Goal: Book appointment/travel/reservation

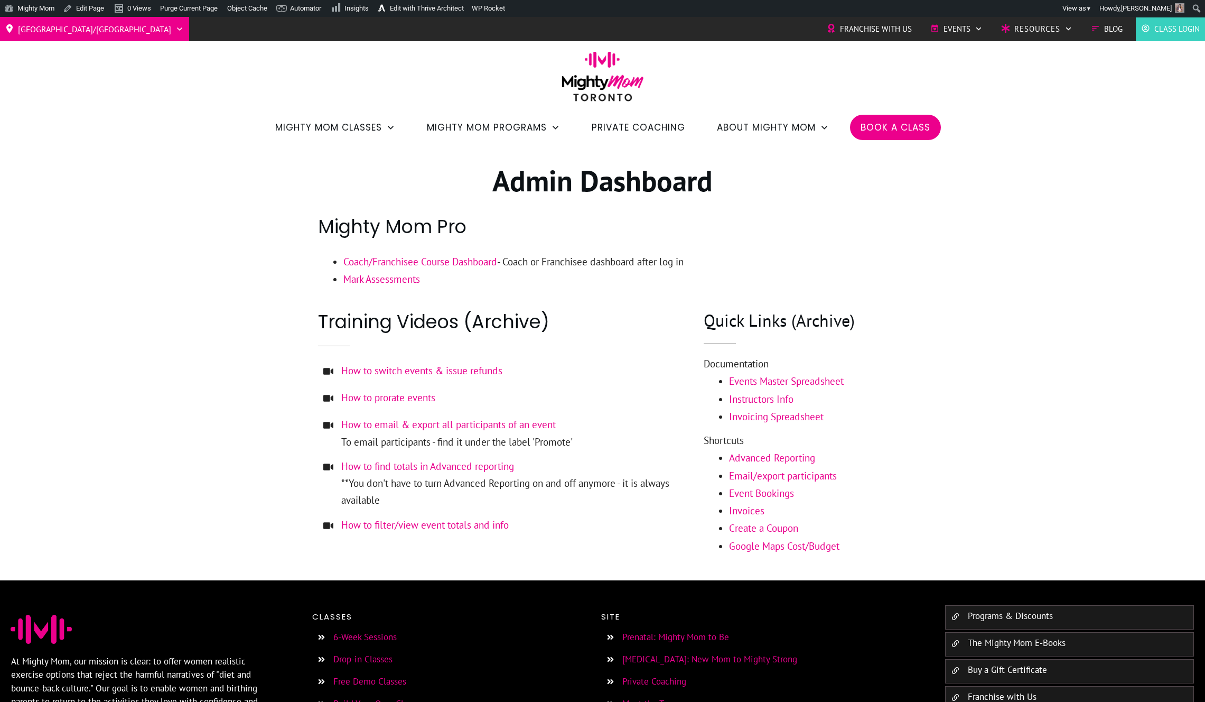
click at [867, 135] on span "Book a Class" at bounding box center [896, 127] width 70 height 18
click at [47, 25] on link "Dashboard" at bounding box center [42, 27] width 85 height 14
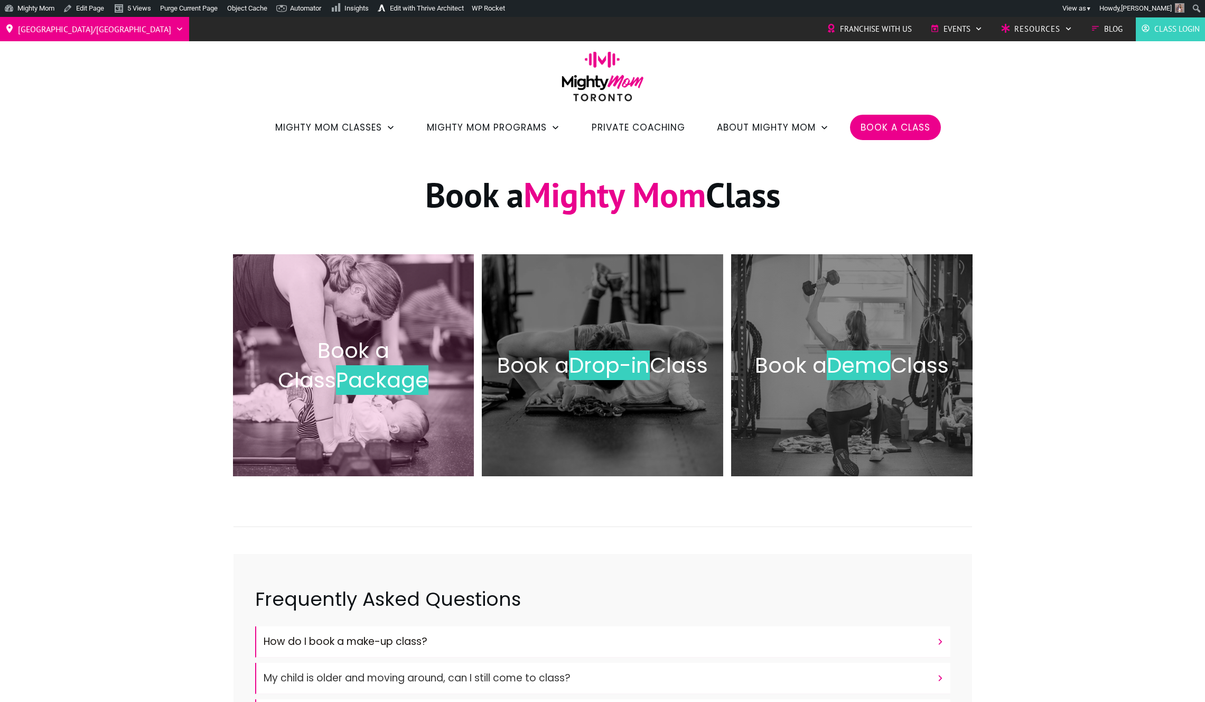
click at [389, 357] on span "Book a Class" at bounding box center [334, 365] width 112 height 59
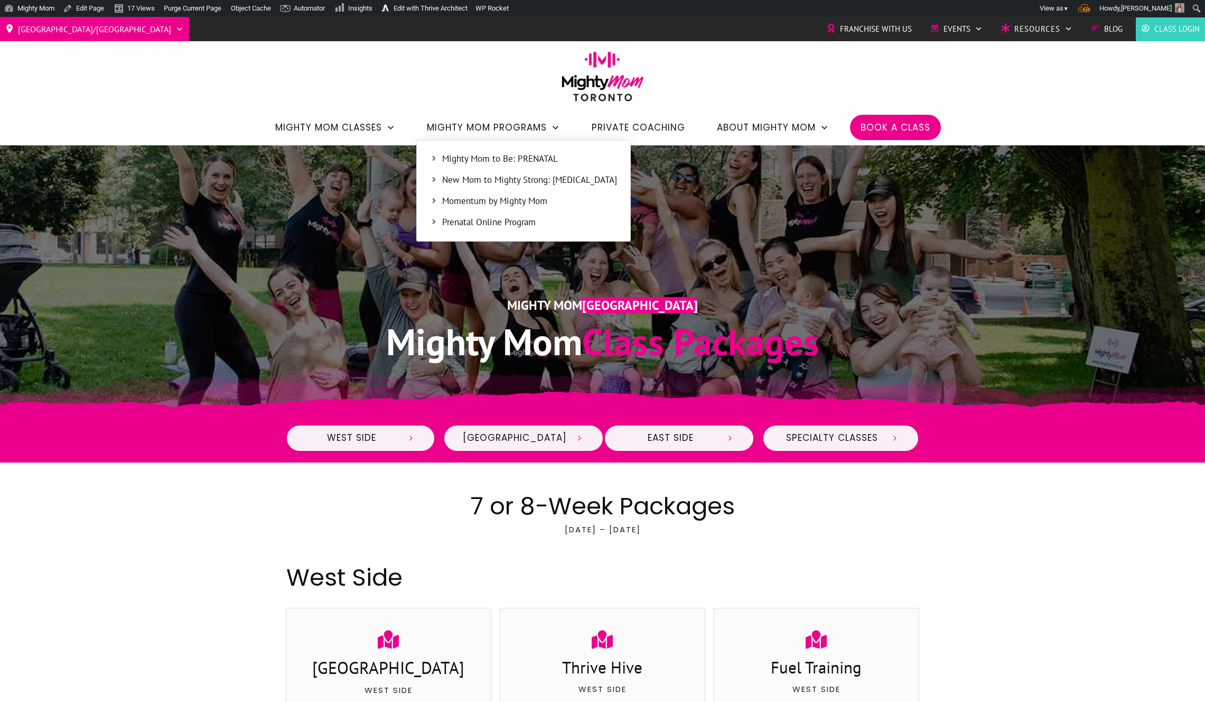
click at [527, 151] on link "Mighty Mom to Be: PRENATAL" at bounding box center [523, 159] width 203 height 16
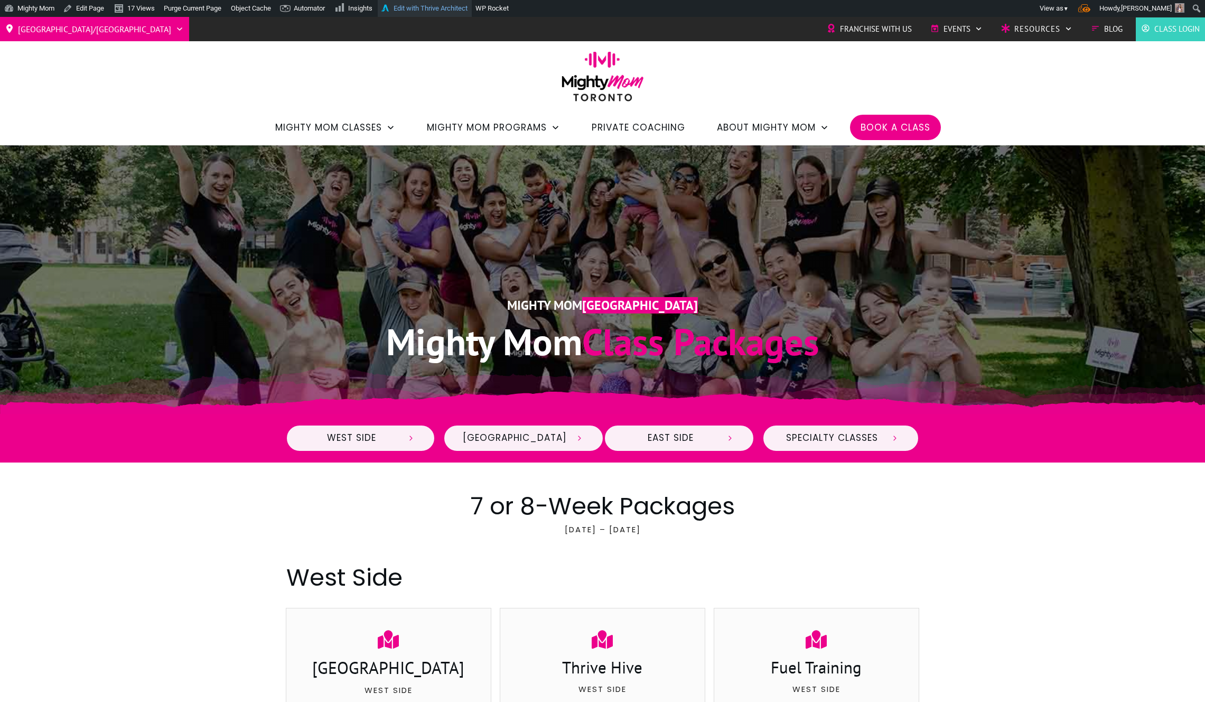
click at [461, 12] on link "Edit with Thrive Architect" at bounding box center [425, 8] width 94 height 17
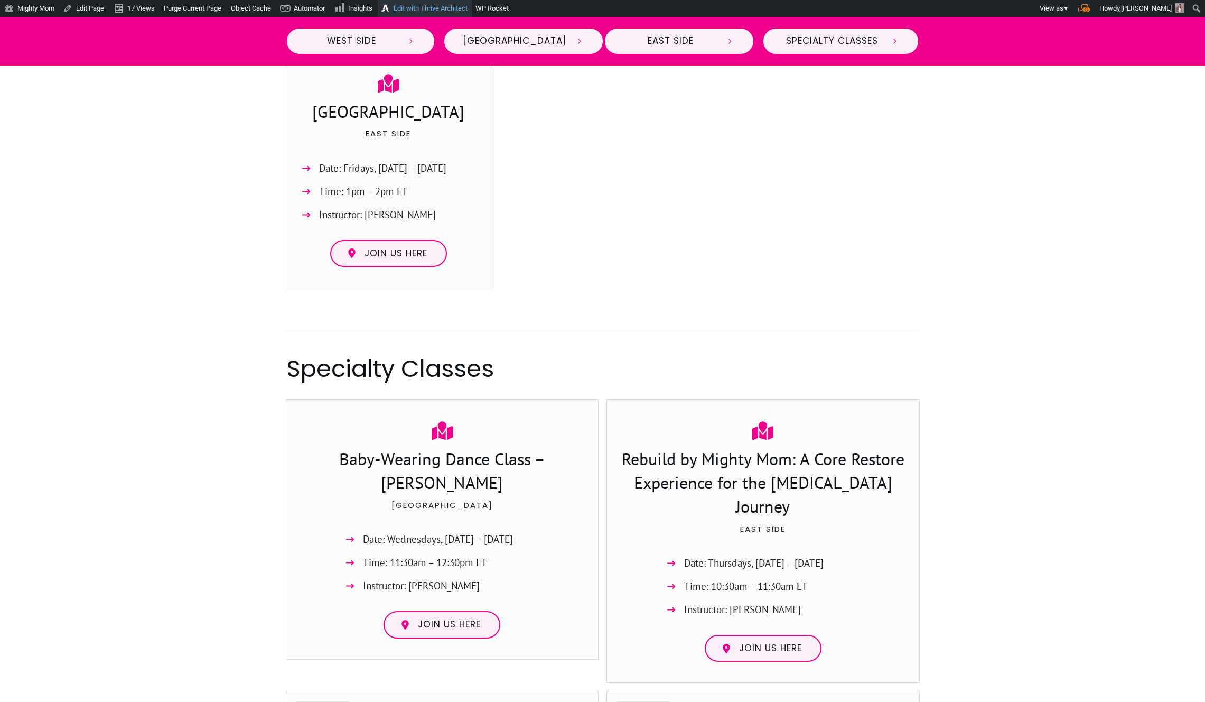
scroll to position [1534, 0]
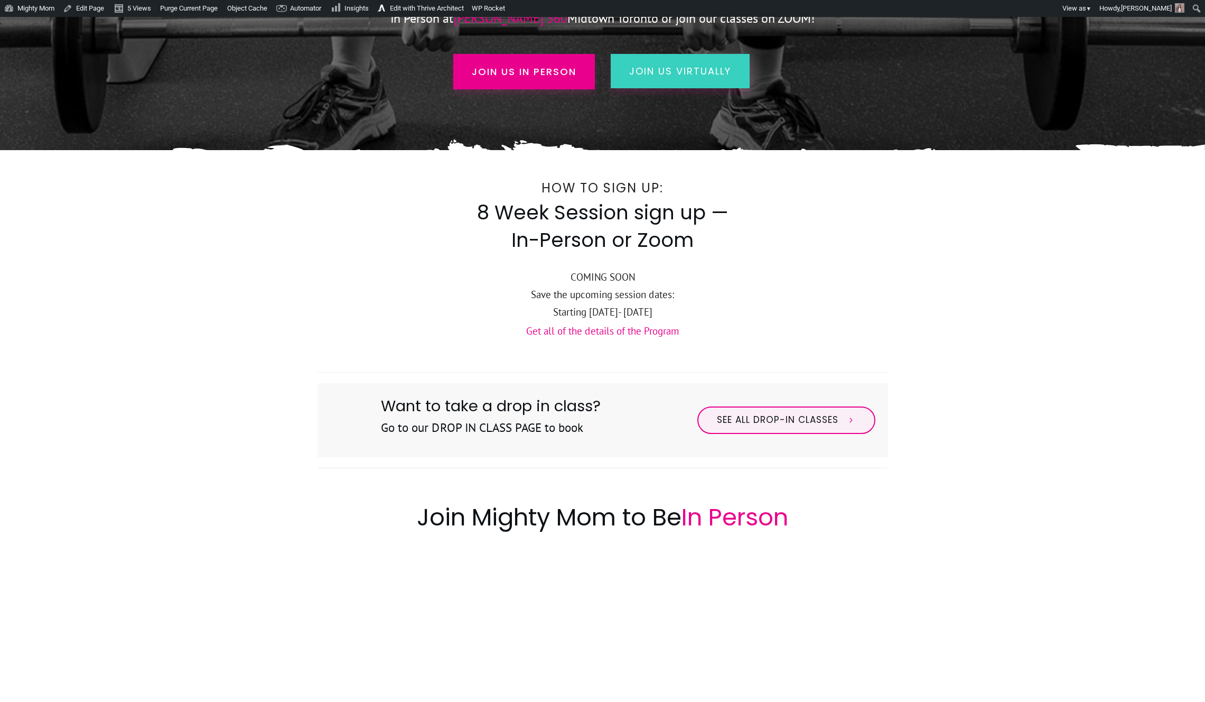
scroll to position [239, 0]
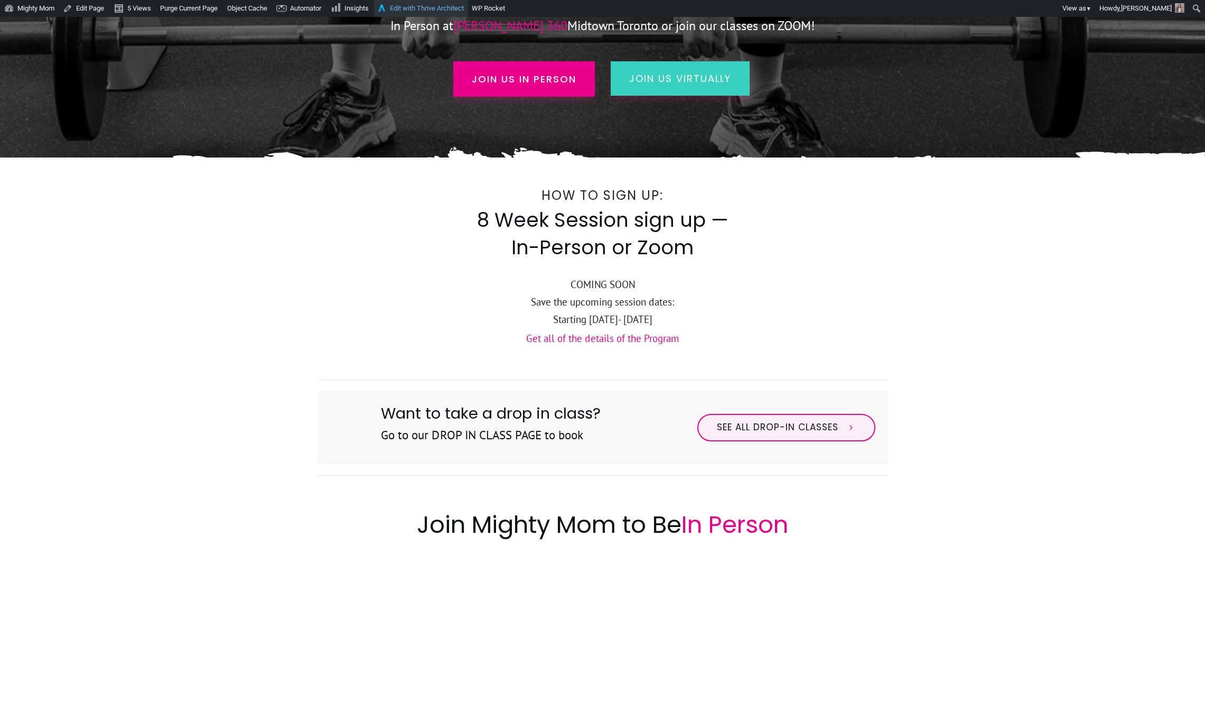
click at [432, 12] on link "Edit with Thrive Architect" at bounding box center [421, 8] width 94 height 17
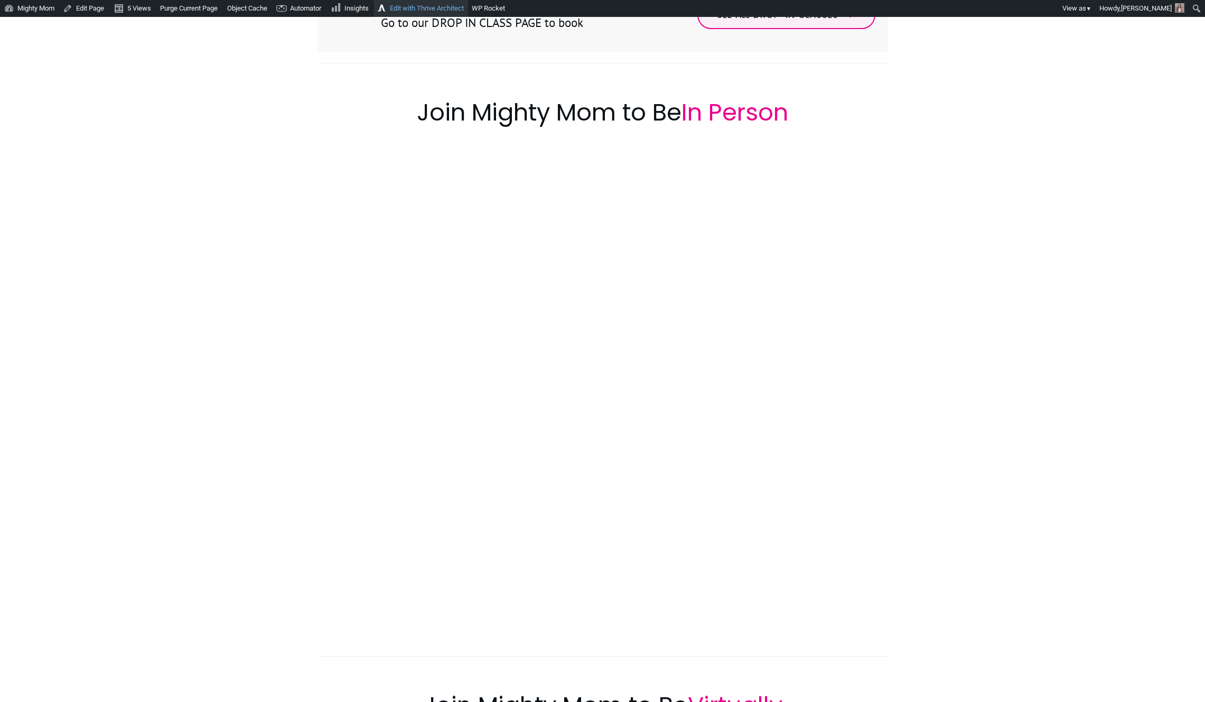
scroll to position [634, 0]
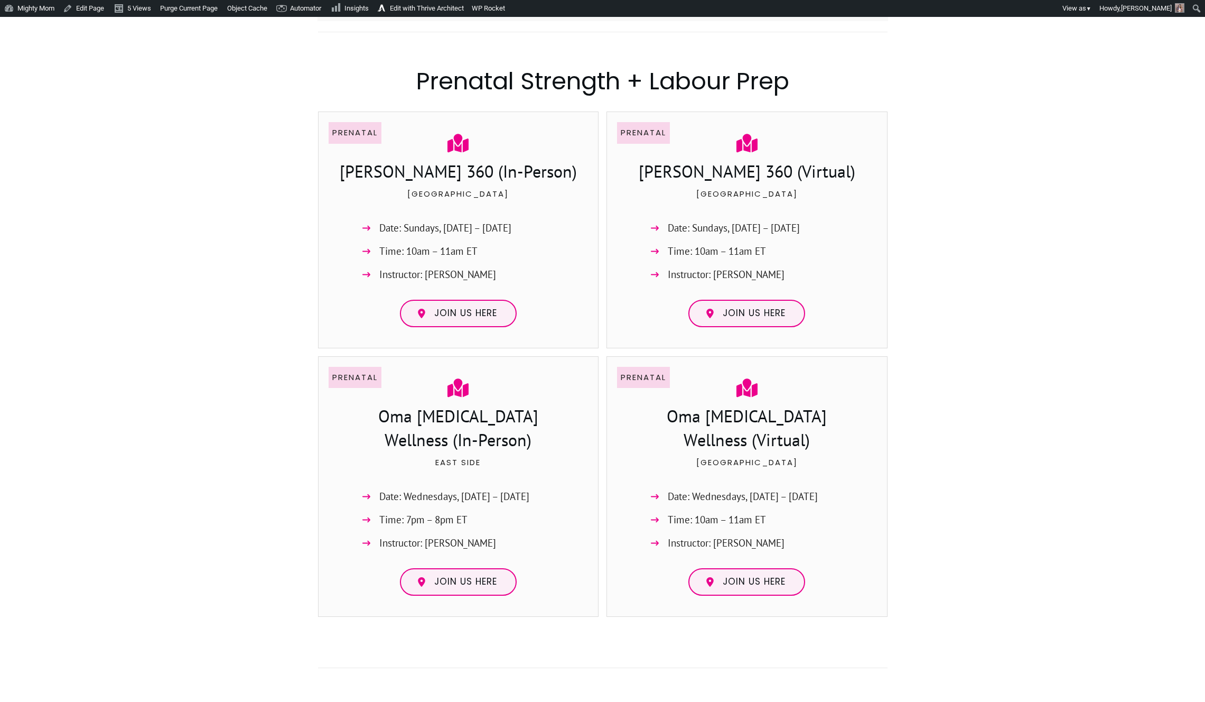
scroll to position [703, 0]
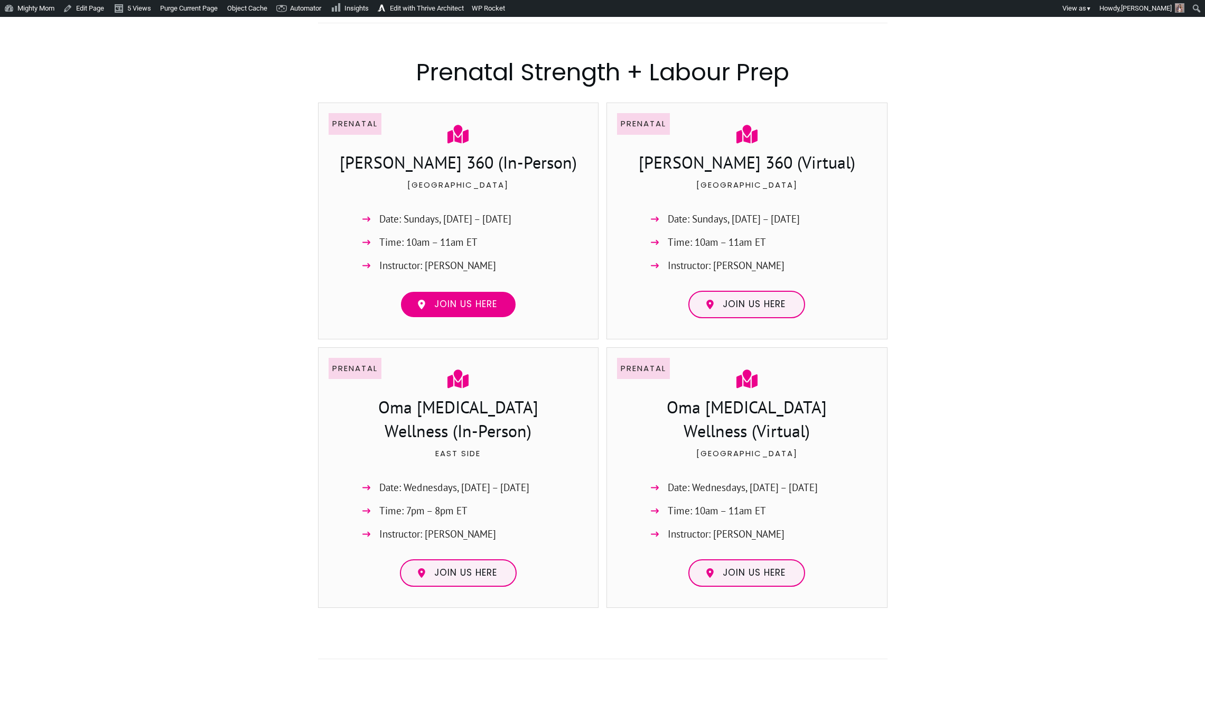
click at [456, 309] on span "Join us here" at bounding box center [465, 305] width 63 height 12
click at [748, 294] on link "Join us here" at bounding box center [747, 304] width 117 height 27
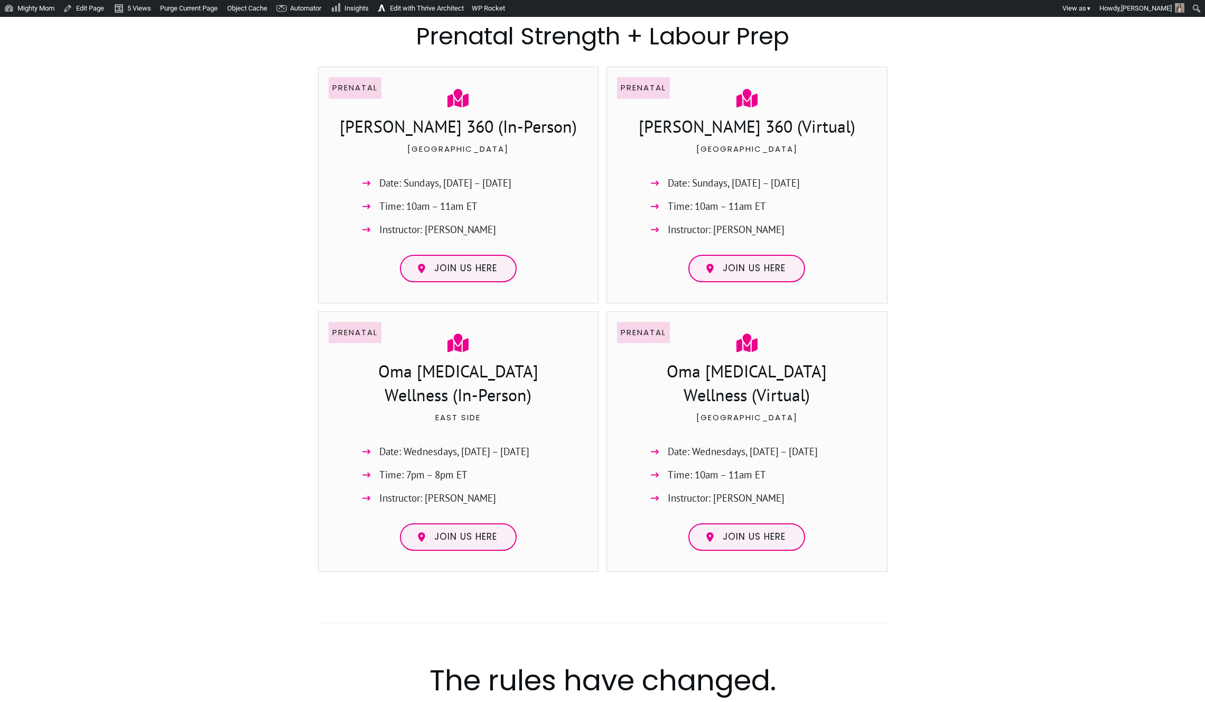
scroll to position [747, 0]
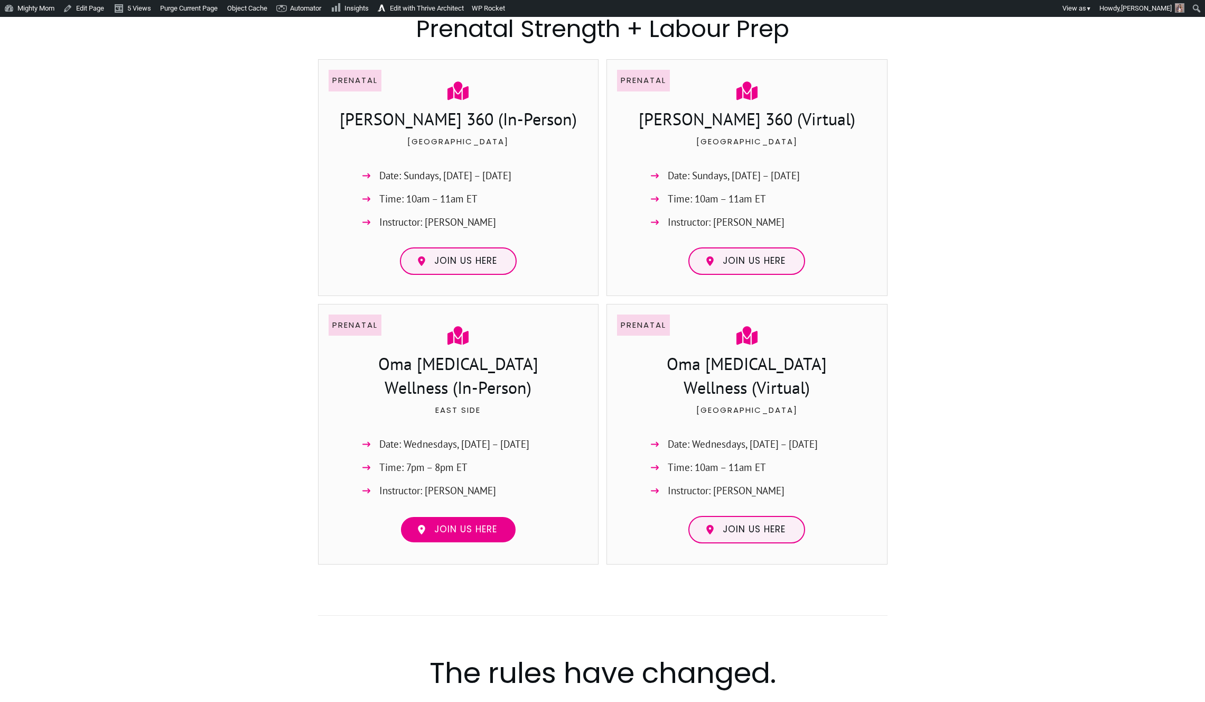
click at [481, 534] on span "Join us here" at bounding box center [465, 530] width 63 height 12
click at [754, 531] on span "Join us here" at bounding box center [754, 530] width 63 height 12
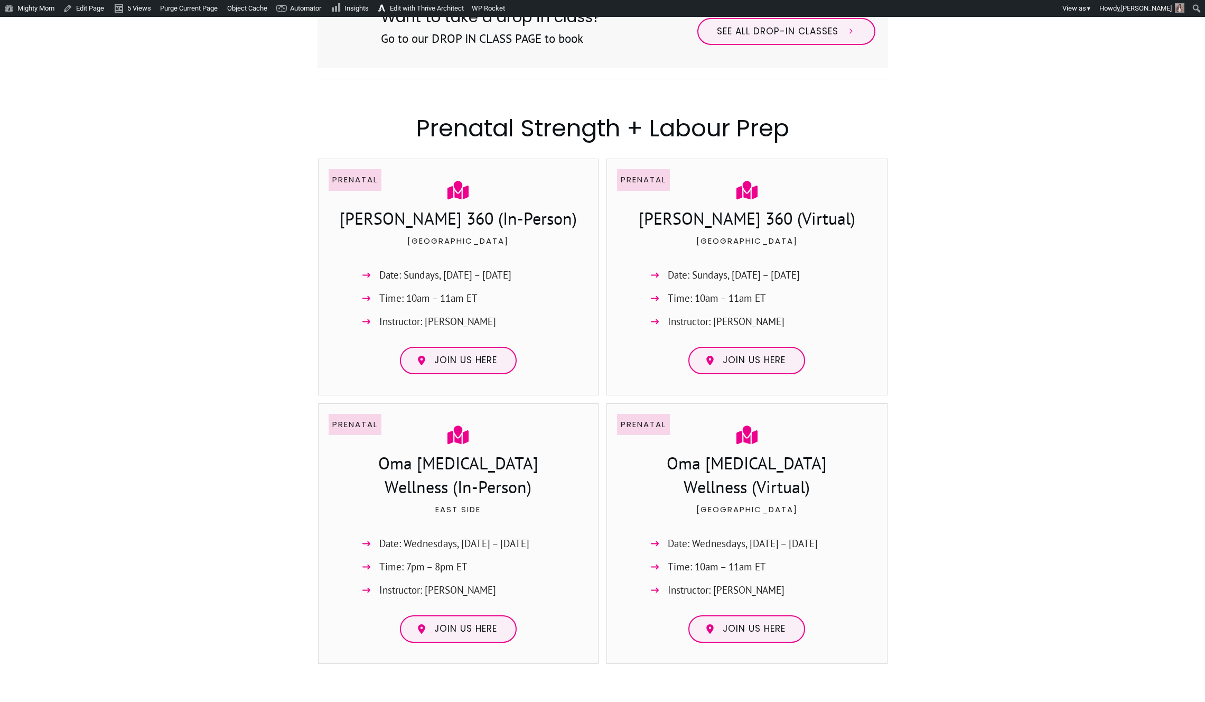
scroll to position [637, 0]
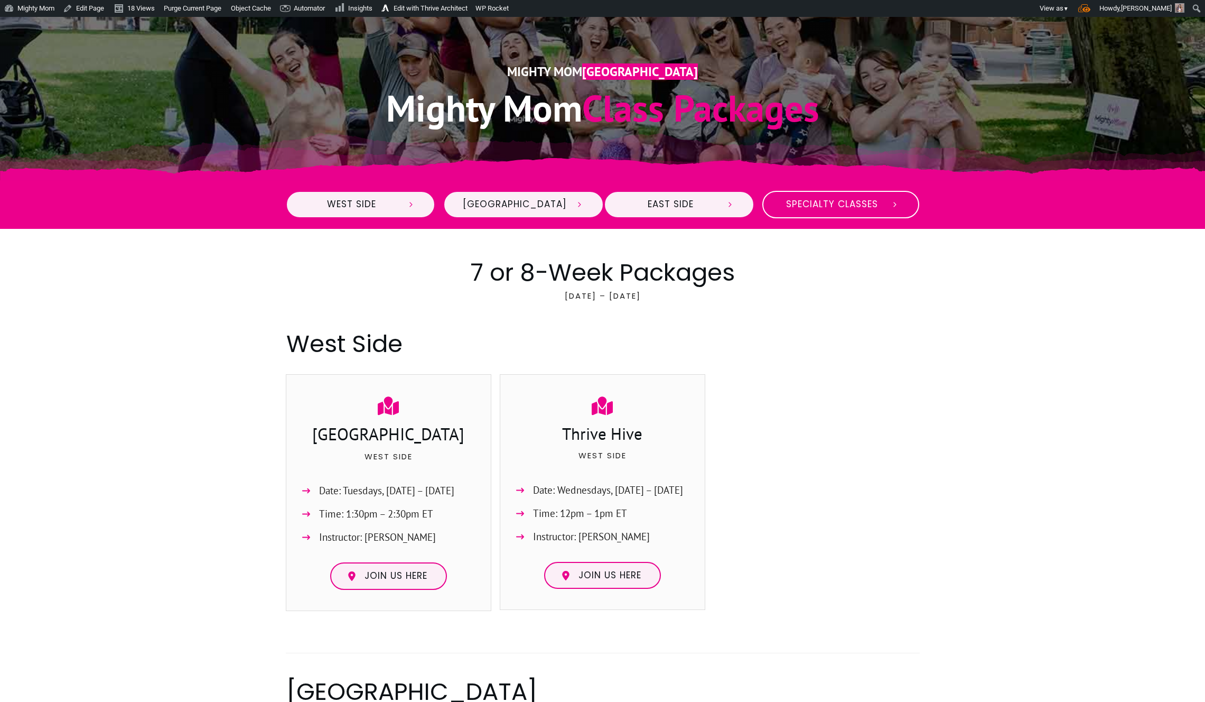
click at [781, 204] on link "Specialty Classes" at bounding box center [841, 204] width 157 height 27
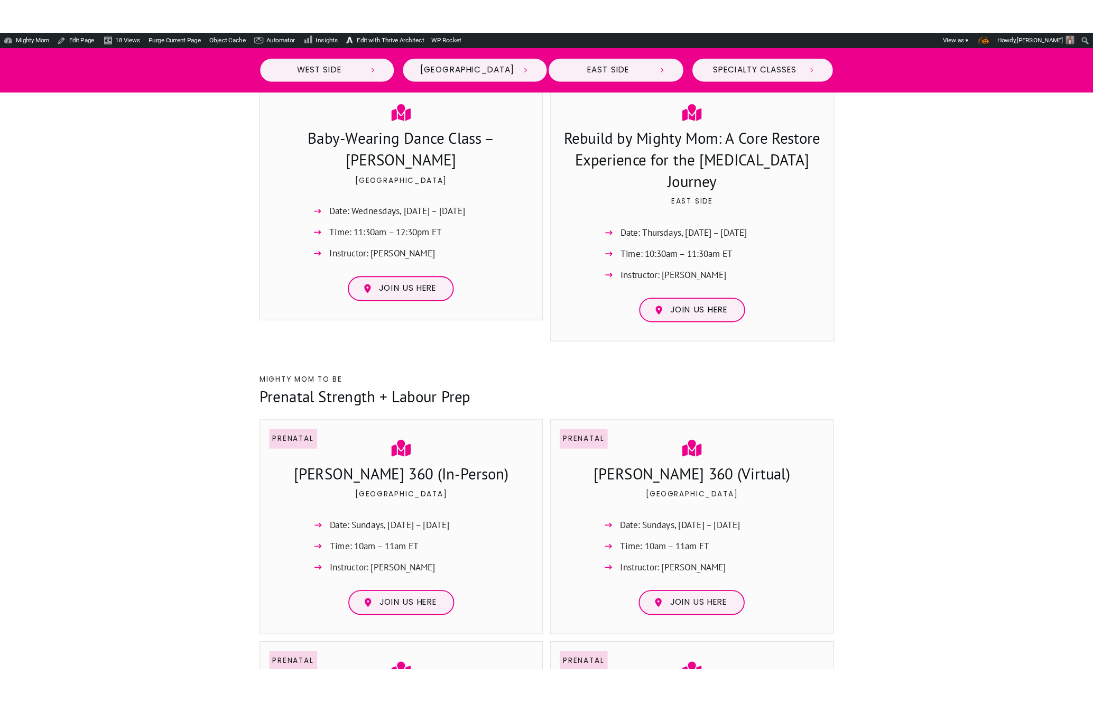
scroll to position [2110, 0]
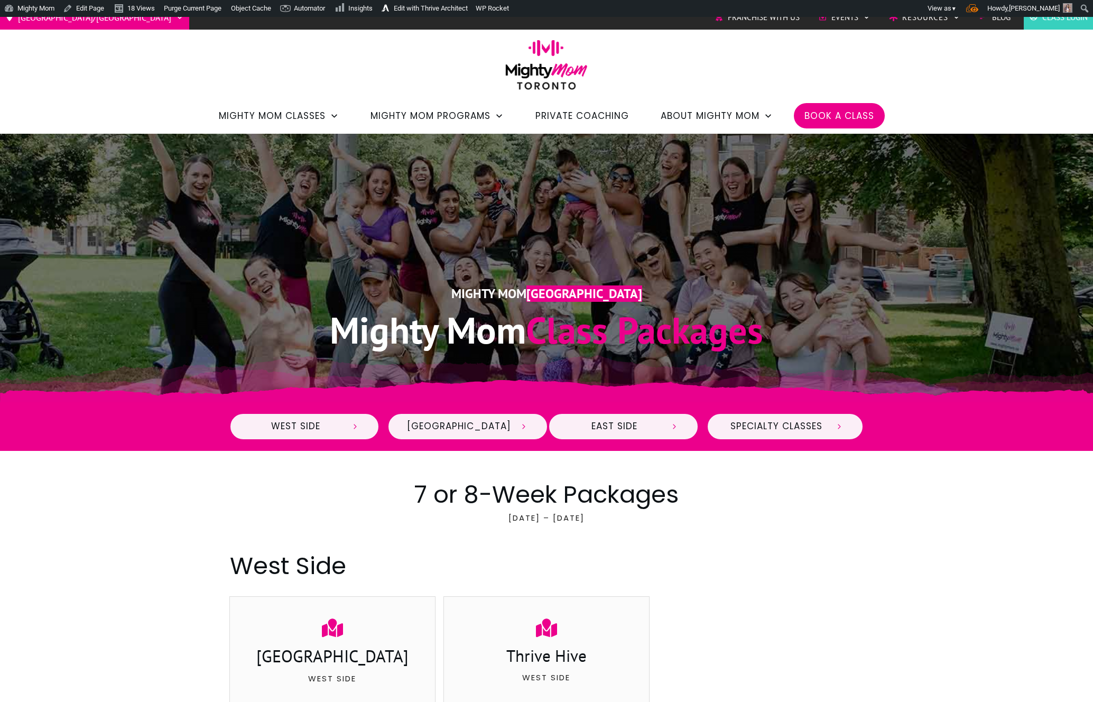
scroll to position [0, 0]
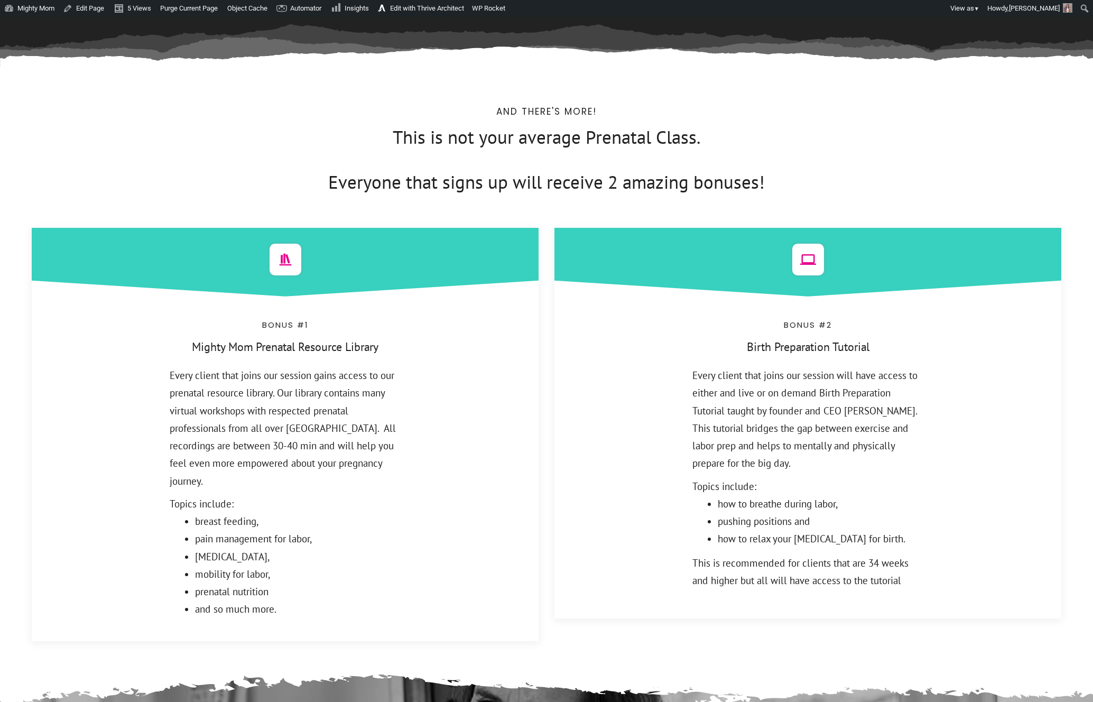
scroll to position [3899, 0]
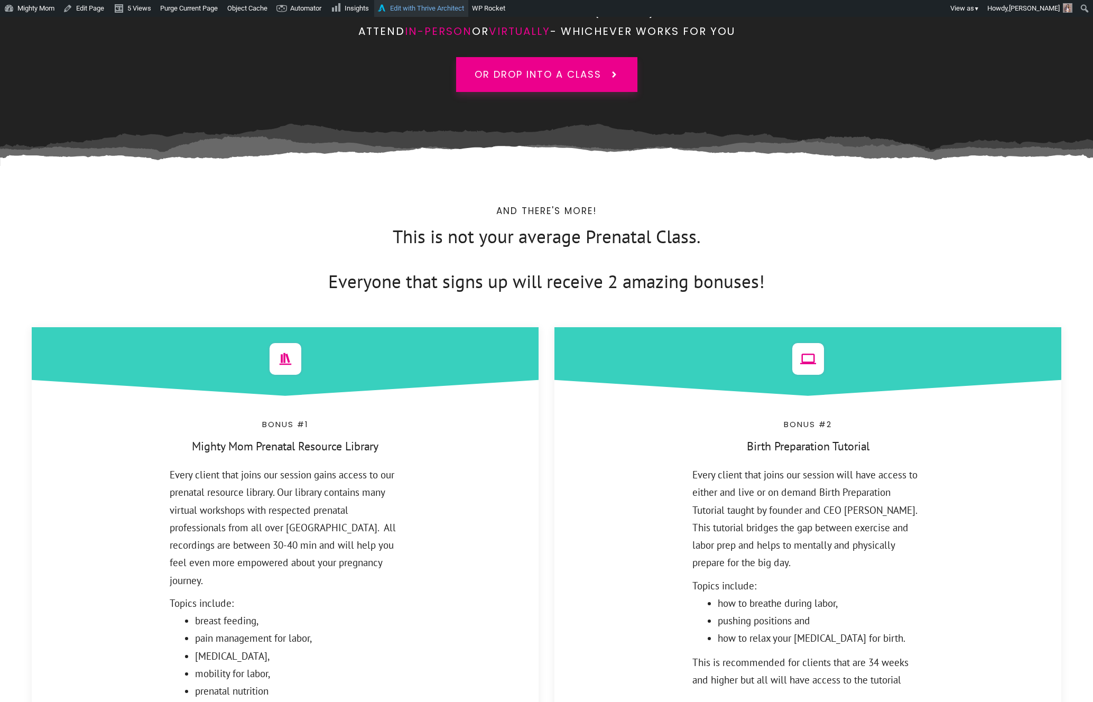
click at [422, 3] on link "Edit with Thrive Architect" at bounding box center [421, 8] width 94 height 17
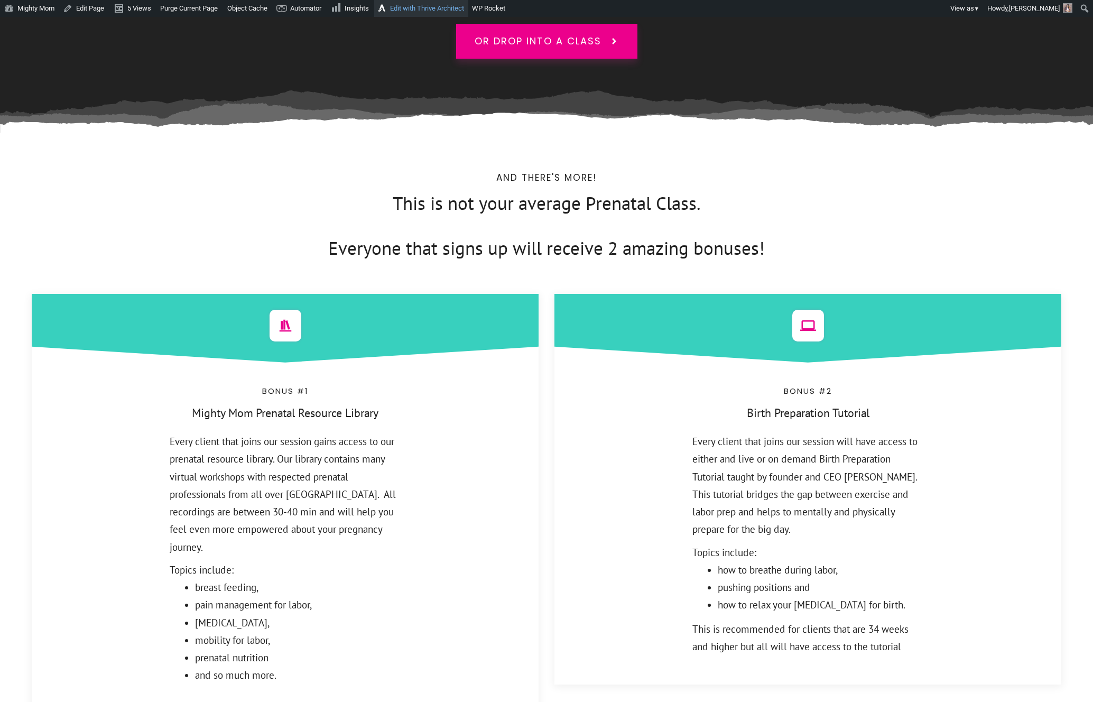
scroll to position [3909, 0]
